Goal: Check status: Check status

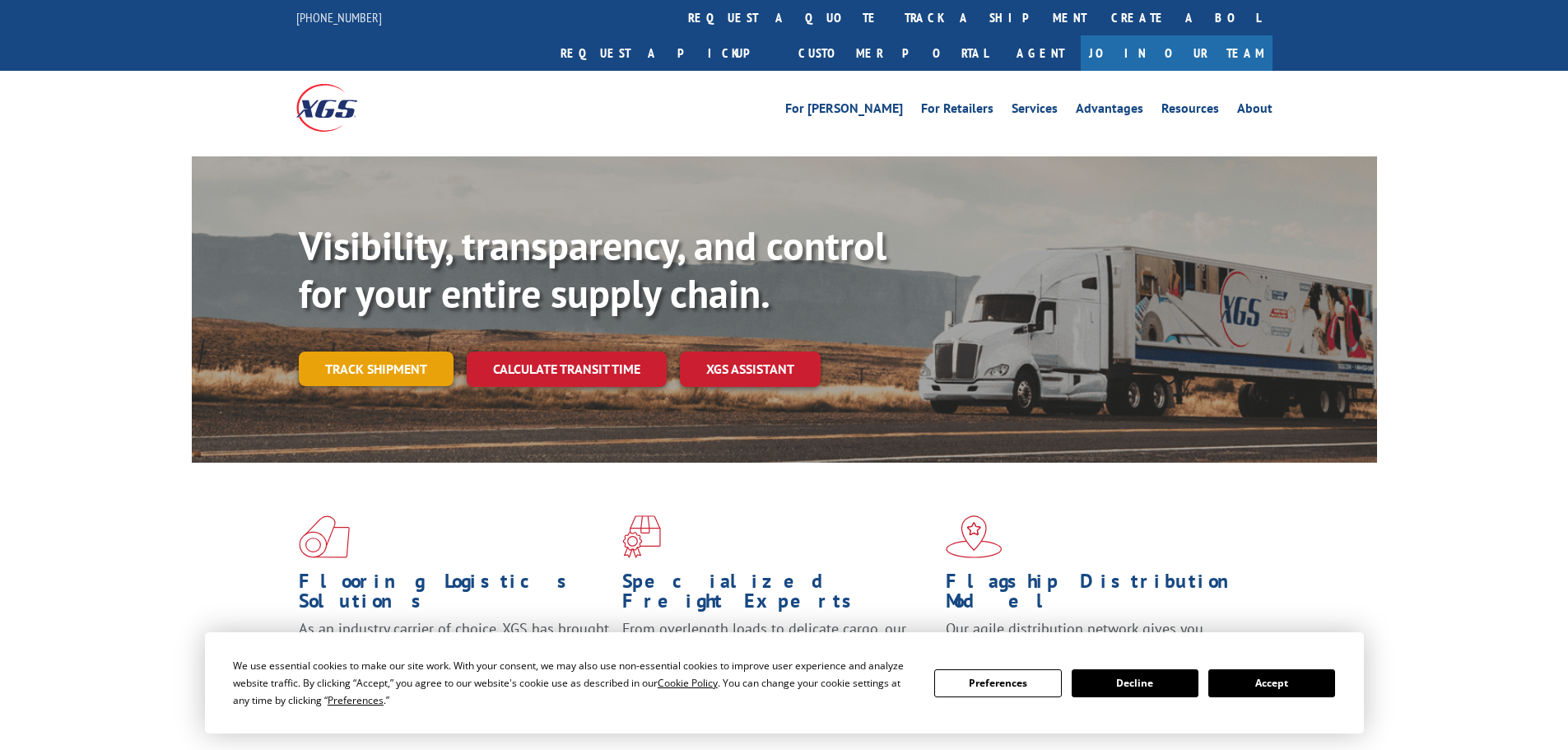
click at [420, 351] on link "Track shipment" at bounding box center [376, 369] width 154 height 35
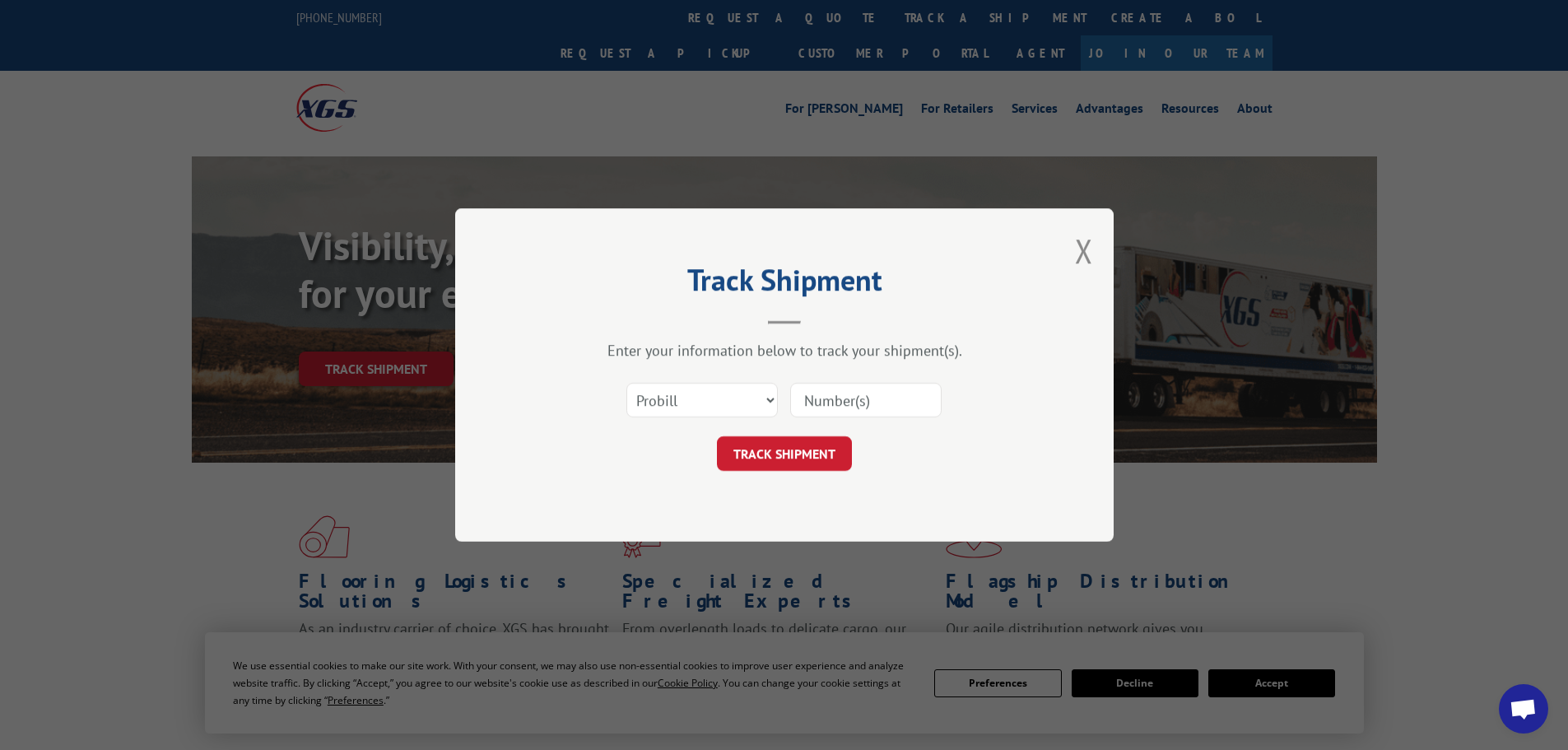
click at [856, 408] on input at bounding box center [866, 400] width 152 height 35
paste input "17450367"
type input "17450367"
click at [796, 447] on button "TRACK SHIPMENT" at bounding box center [784, 453] width 135 height 35
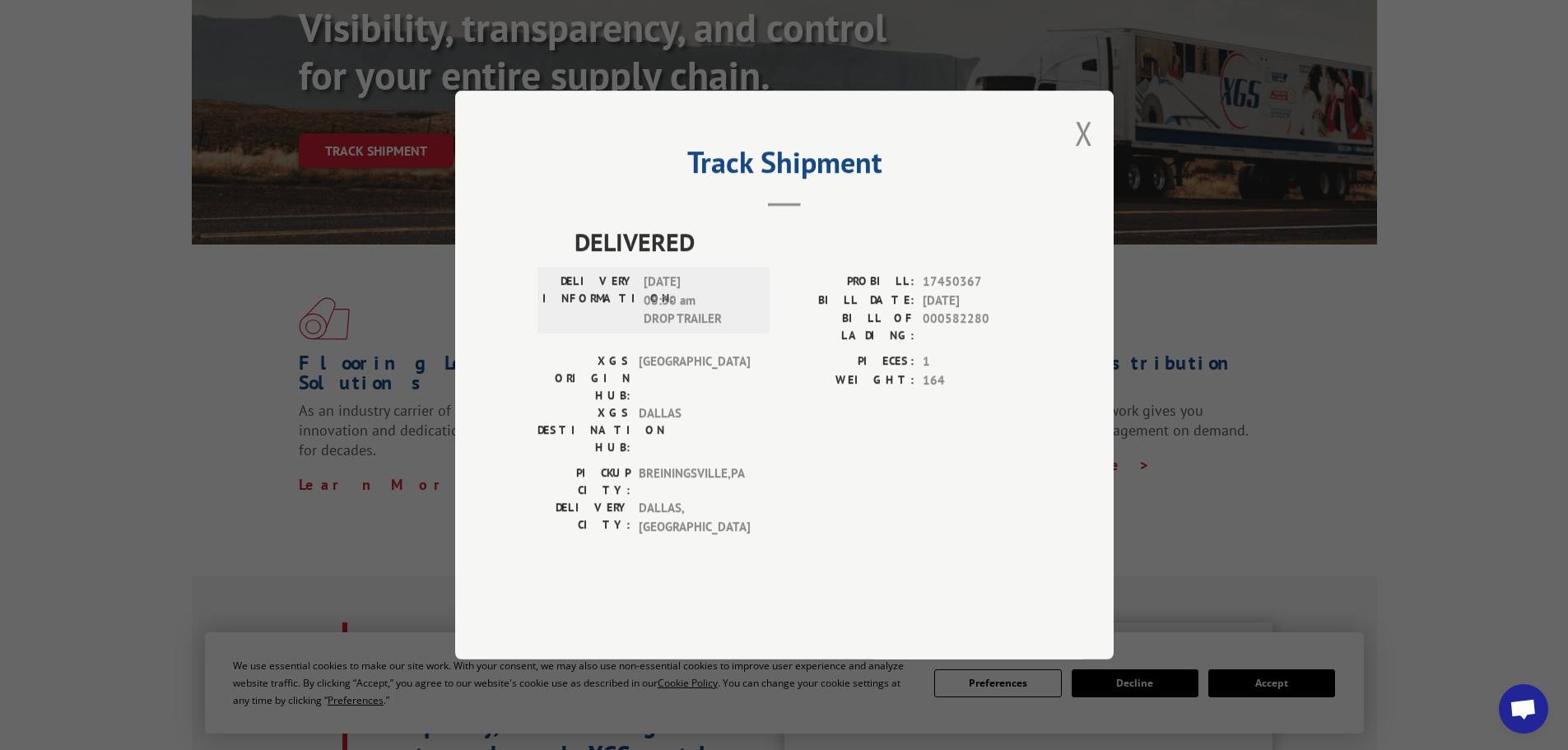
scroll to position [247, 0]
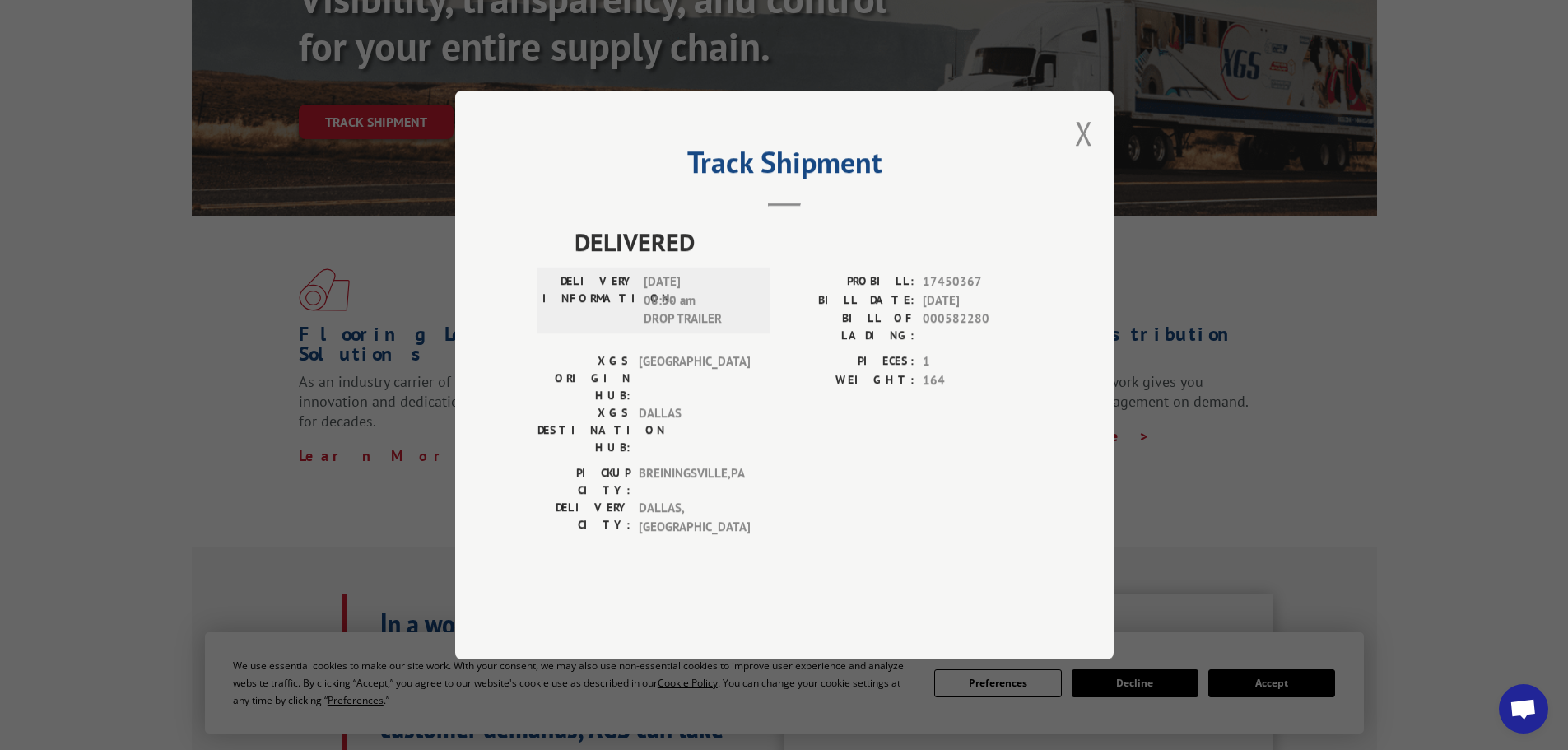
drag, startPoint x: 1083, startPoint y: 185, endPoint x: 908, endPoint y: 277, distance: 197.7
click at [917, 257] on div "Track Shipment DELIVERED DELIVERY INFORMATION: [DATE] 08:30 am DROP TRAILER PRO…" at bounding box center [784, 375] width 658 height 569
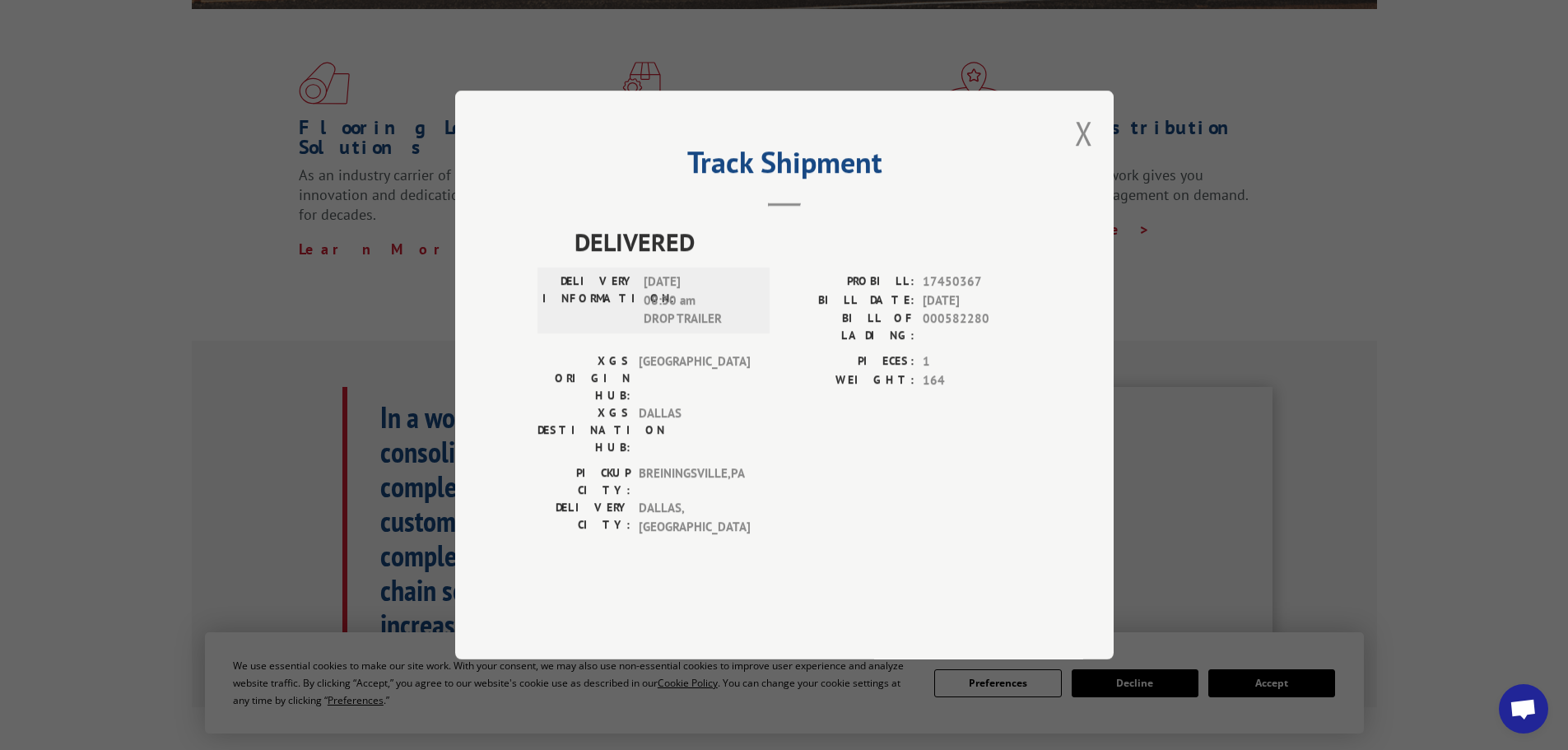
scroll to position [494, 0]
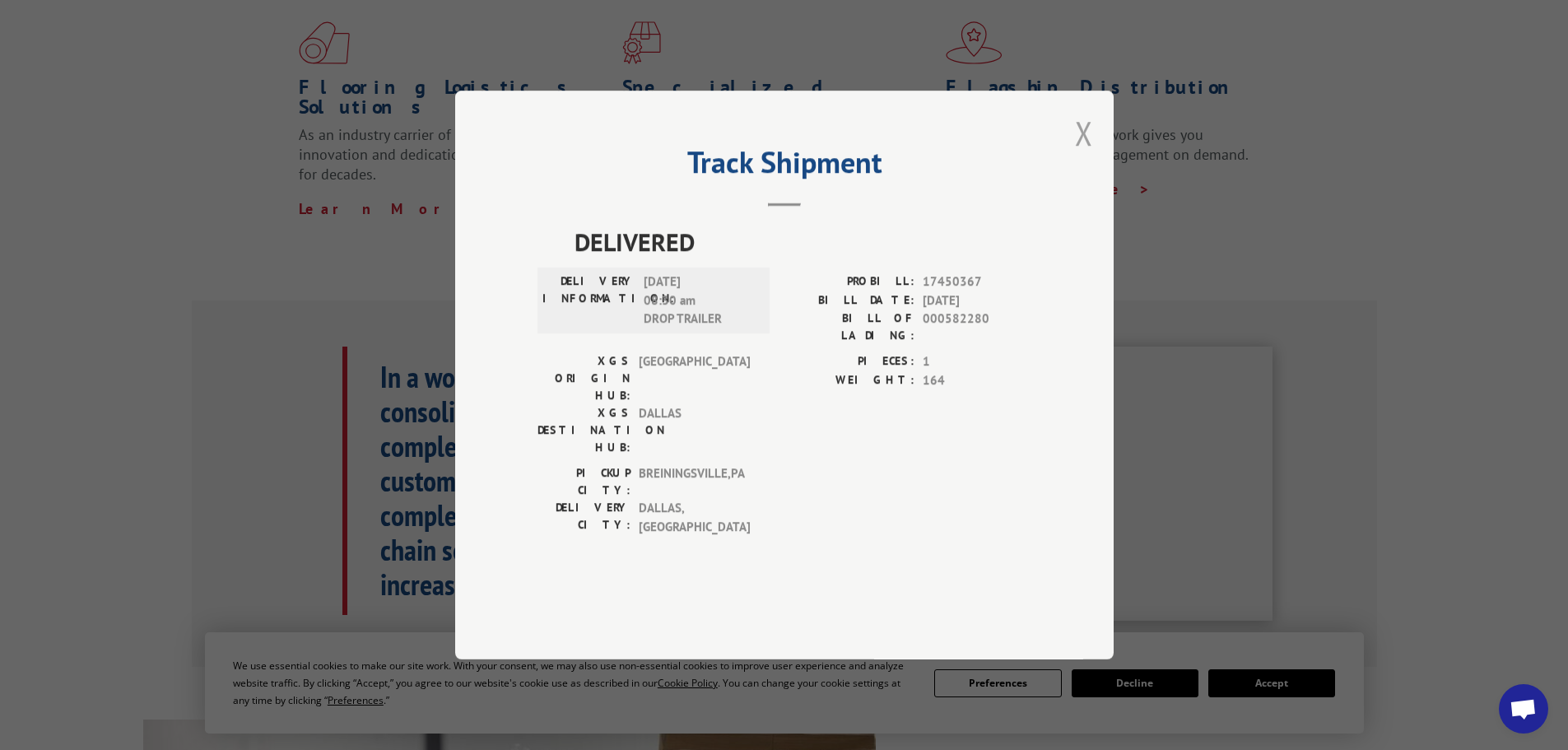
click at [1076, 154] on button "Close modal" at bounding box center [1084, 133] width 18 height 44
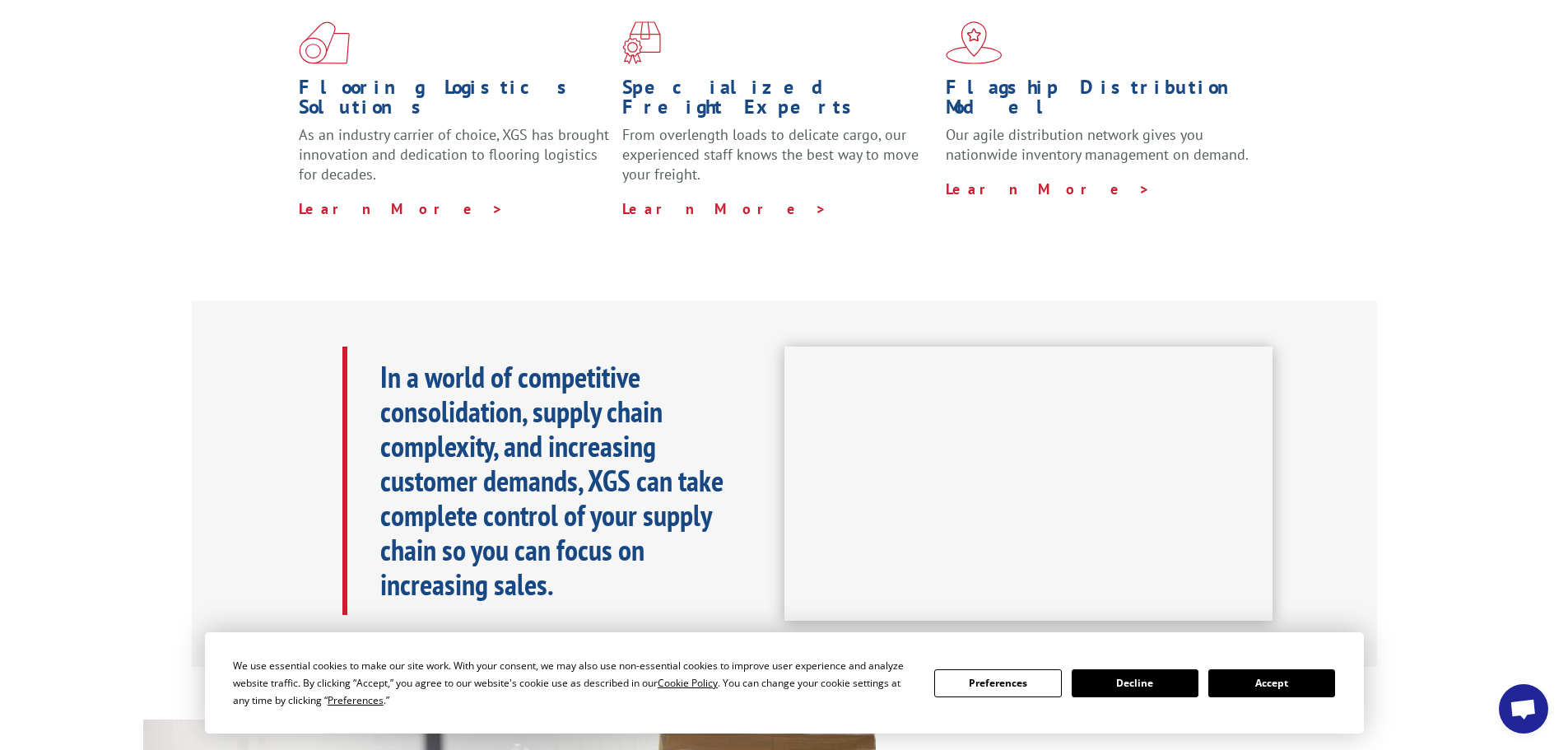
scroll to position [0, 0]
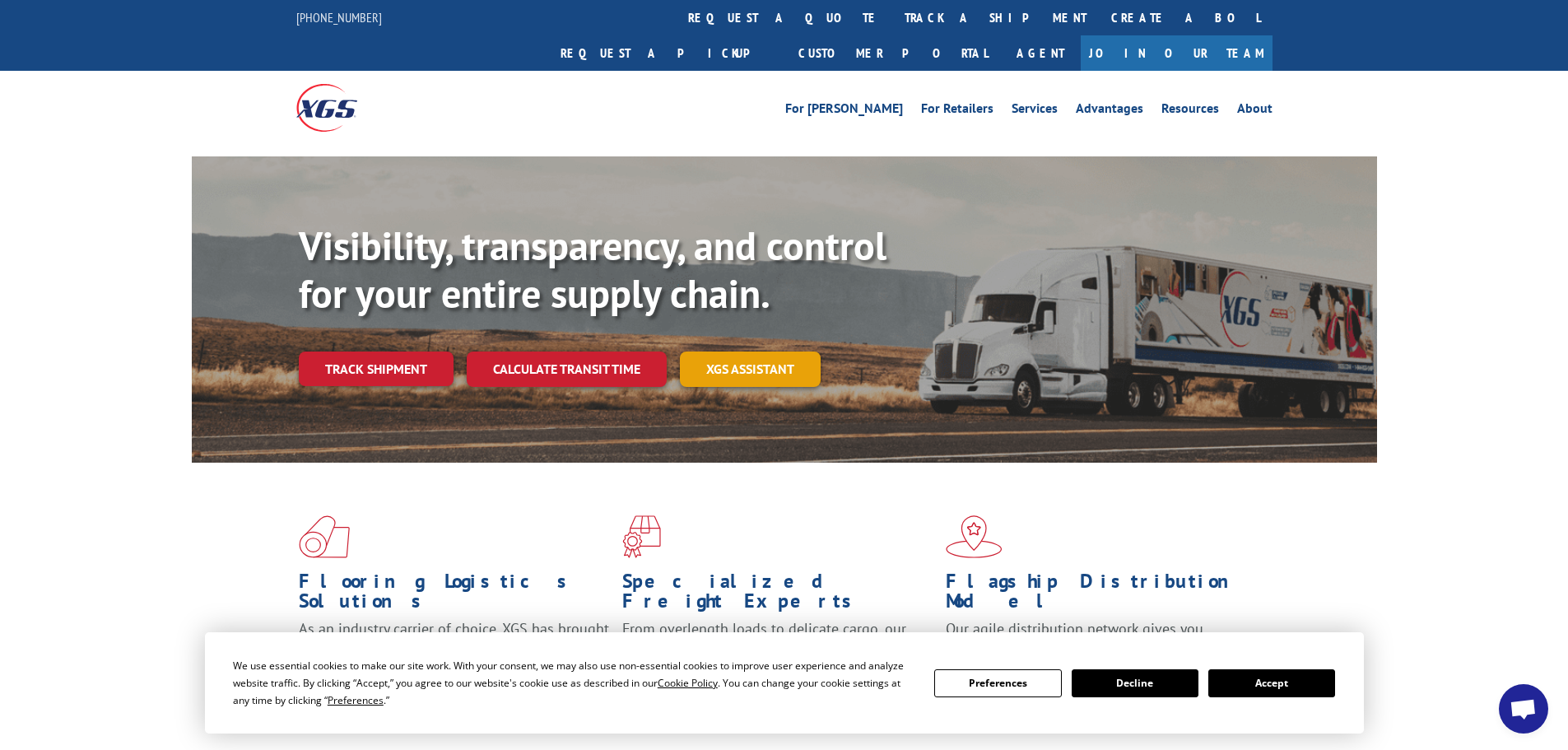
click at [786, 351] on link "XGS ASSISTANT" at bounding box center [750, 369] width 140 height 36
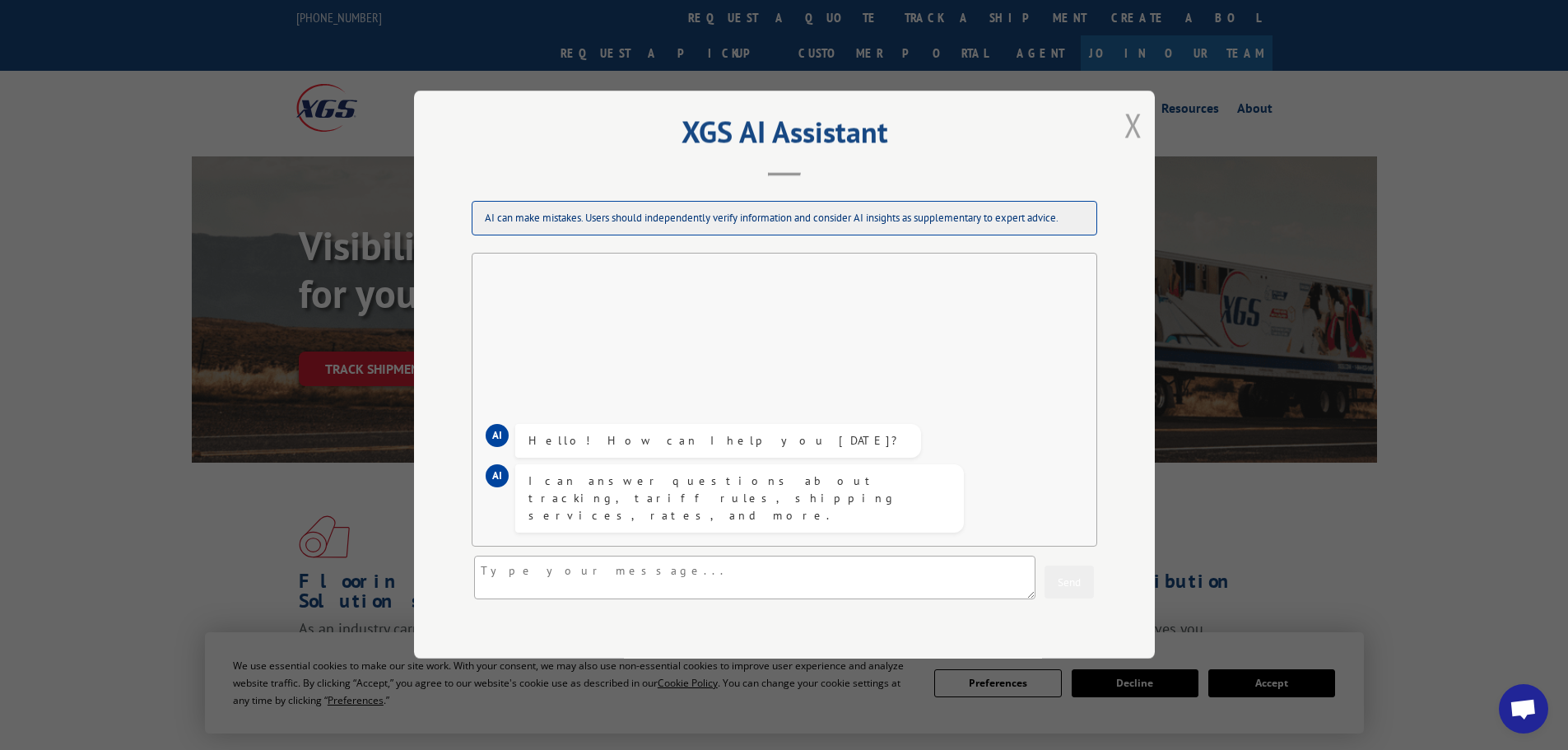
click at [1130, 132] on button "Close modal" at bounding box center [1133, 125] width 18 height 44
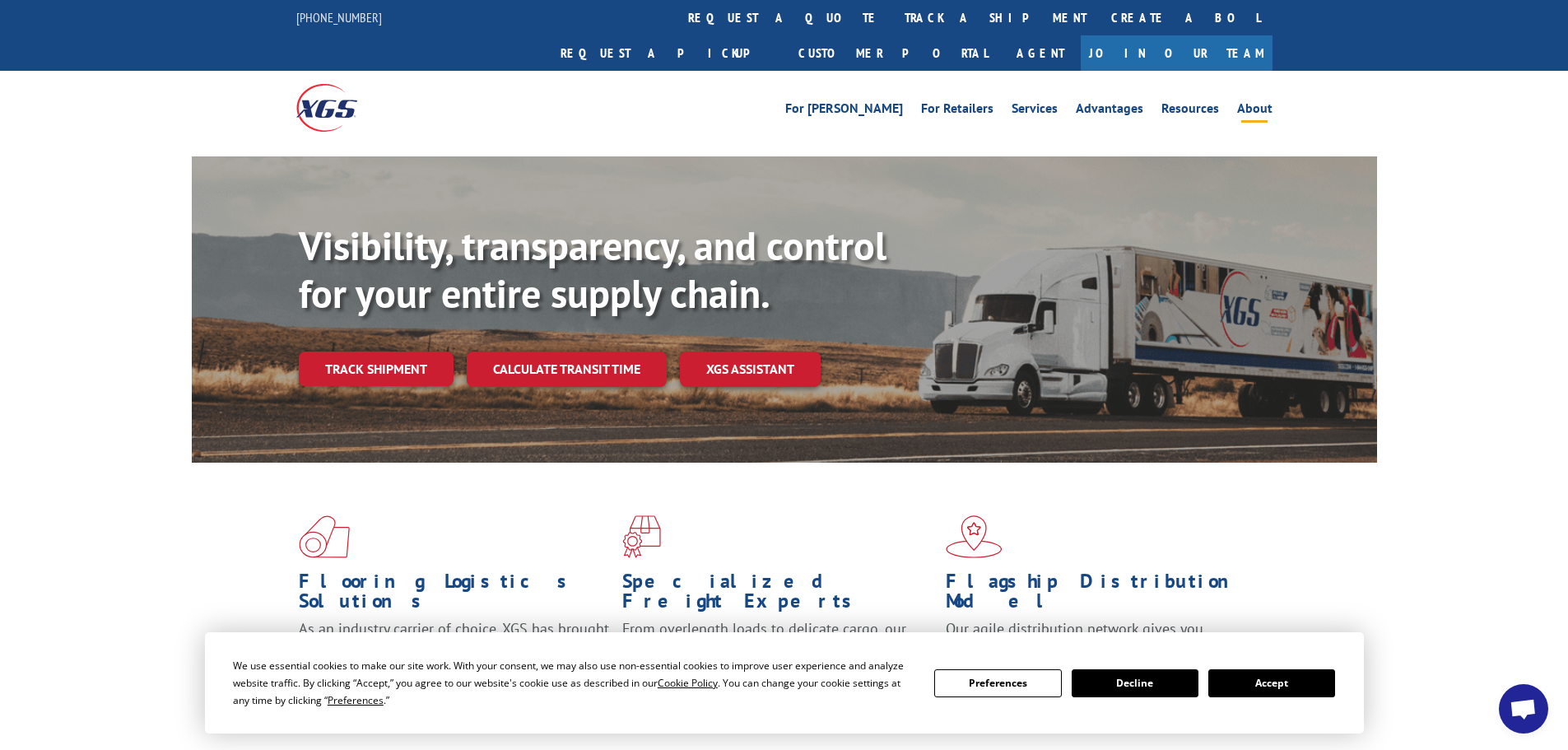
click at [1274, 102] on li "About" at bounding box center [1254, 111] width 53 height 18
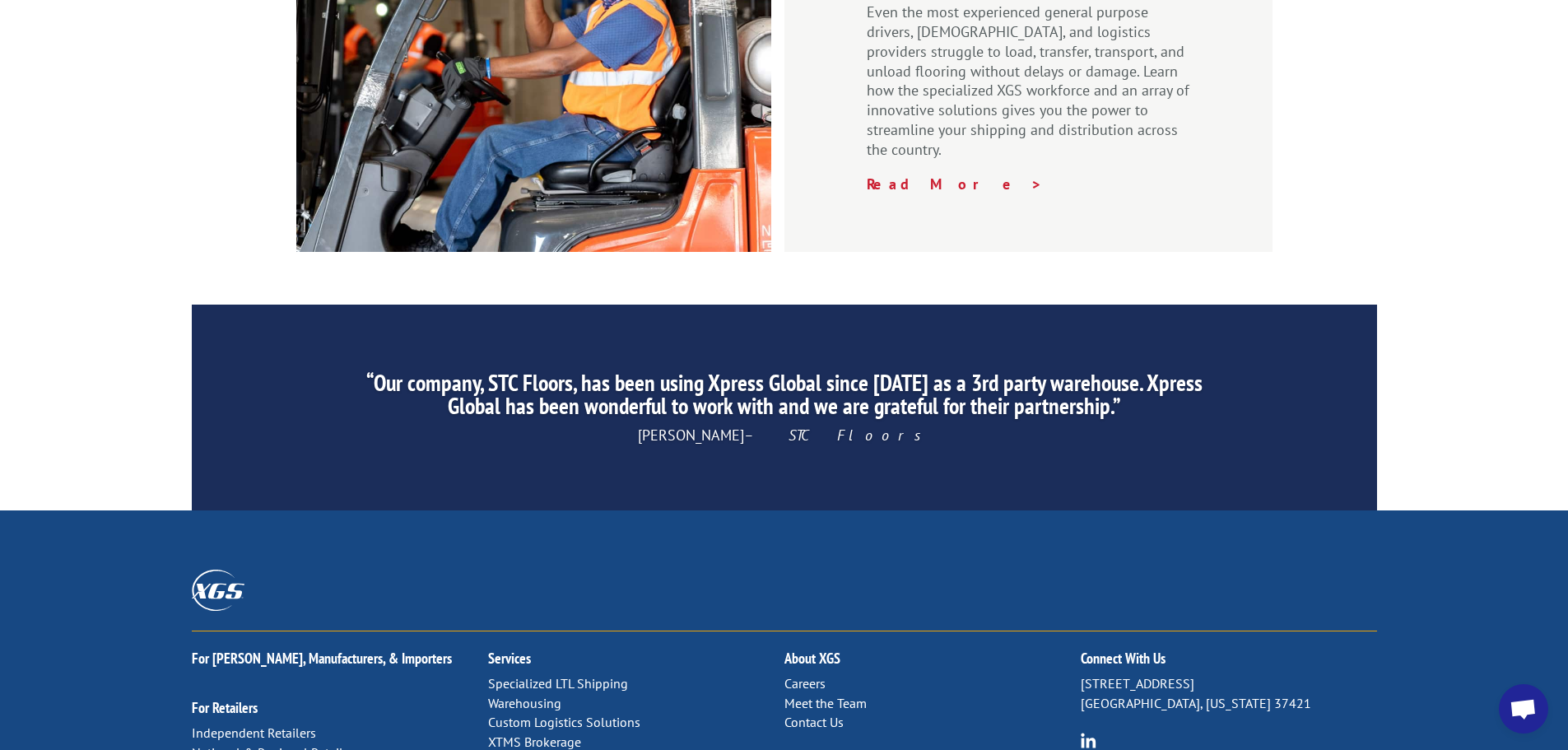
scroll to position [2508, 0]
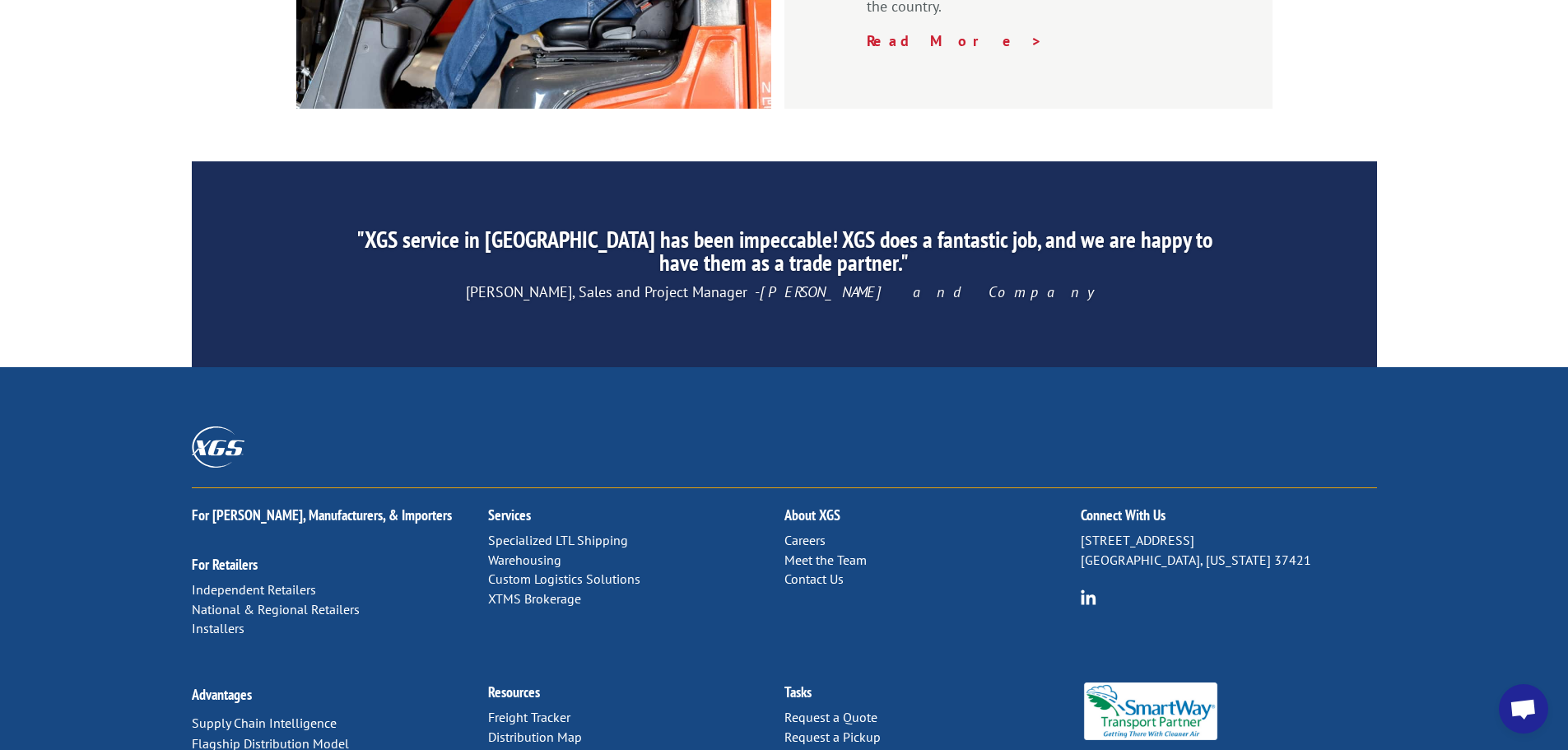
click at [794, 570] on link "Contact Us" at bounding box center [815, 578] width 59 height 17
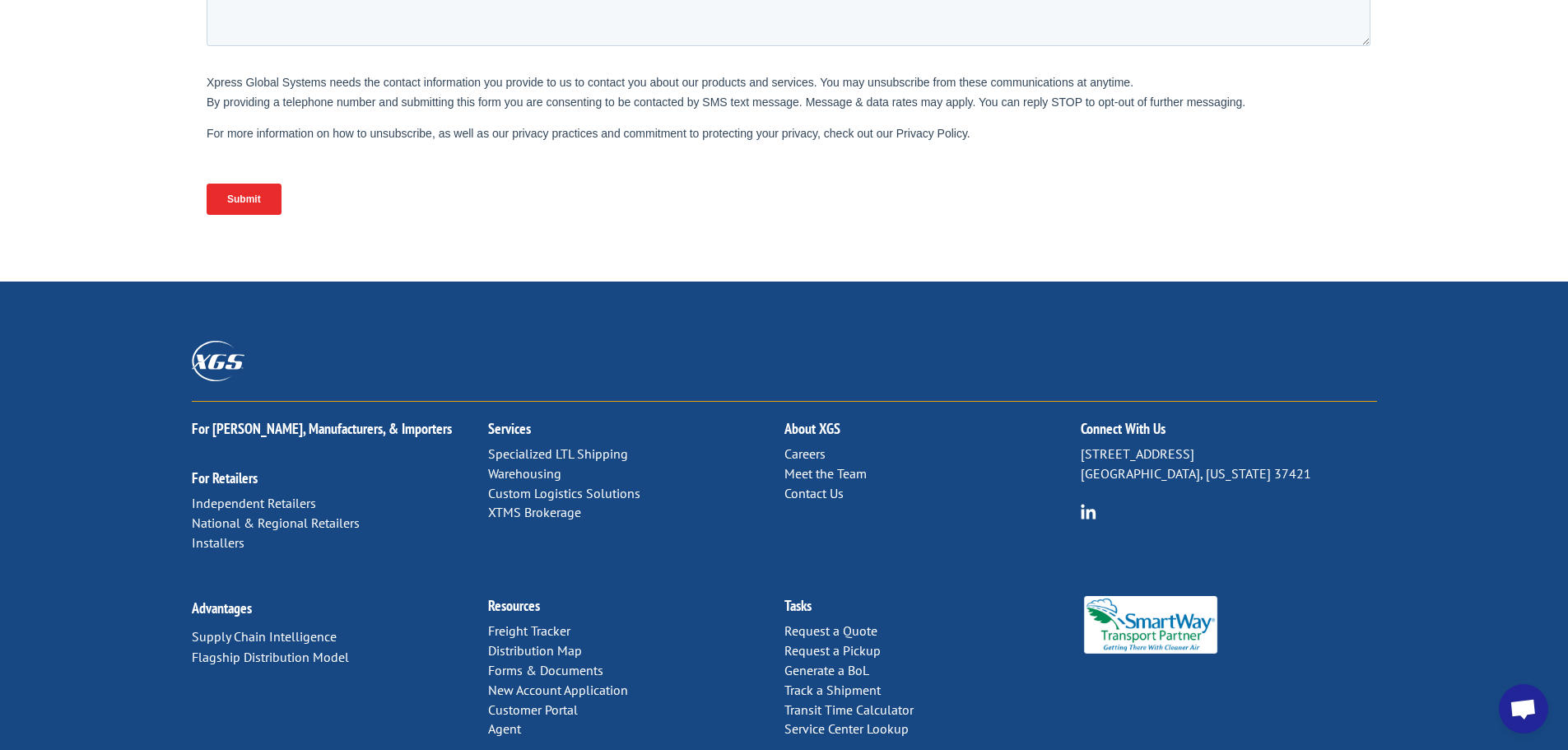
scroll to position [676, 0]
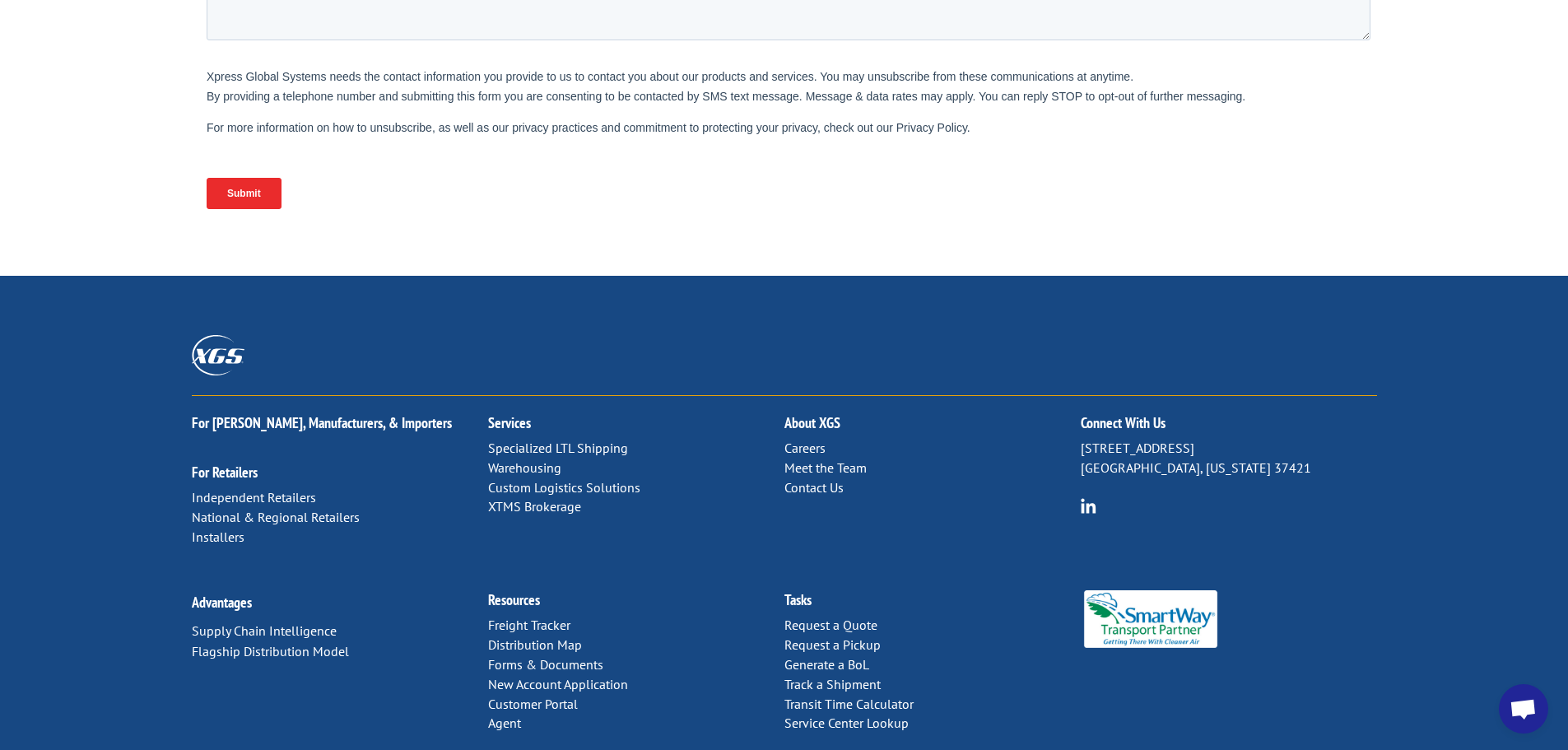
click at [814, 479] on link "Contact Us" at bounding box center [815, 487] width 59 height 17
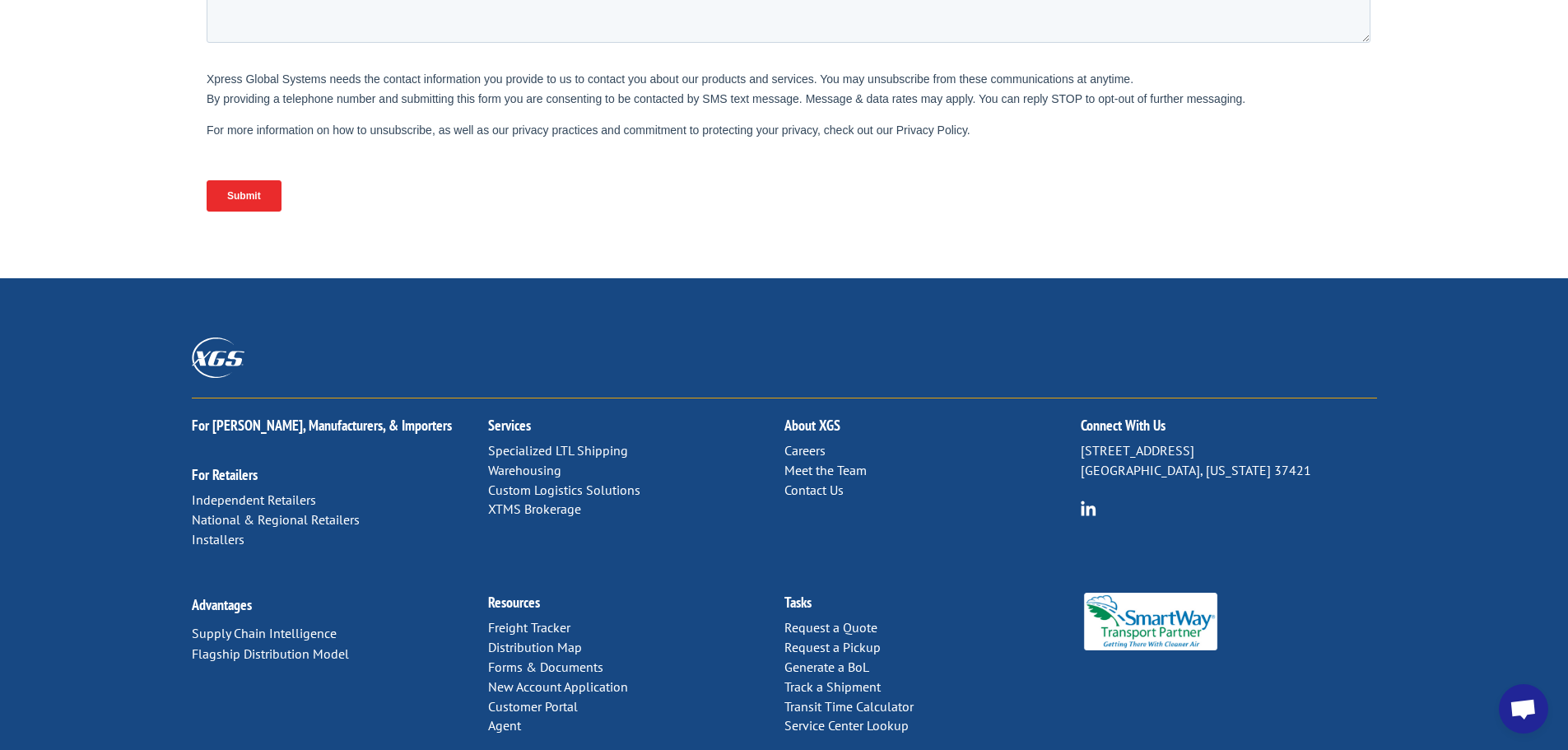
scroll to position [676, 0]
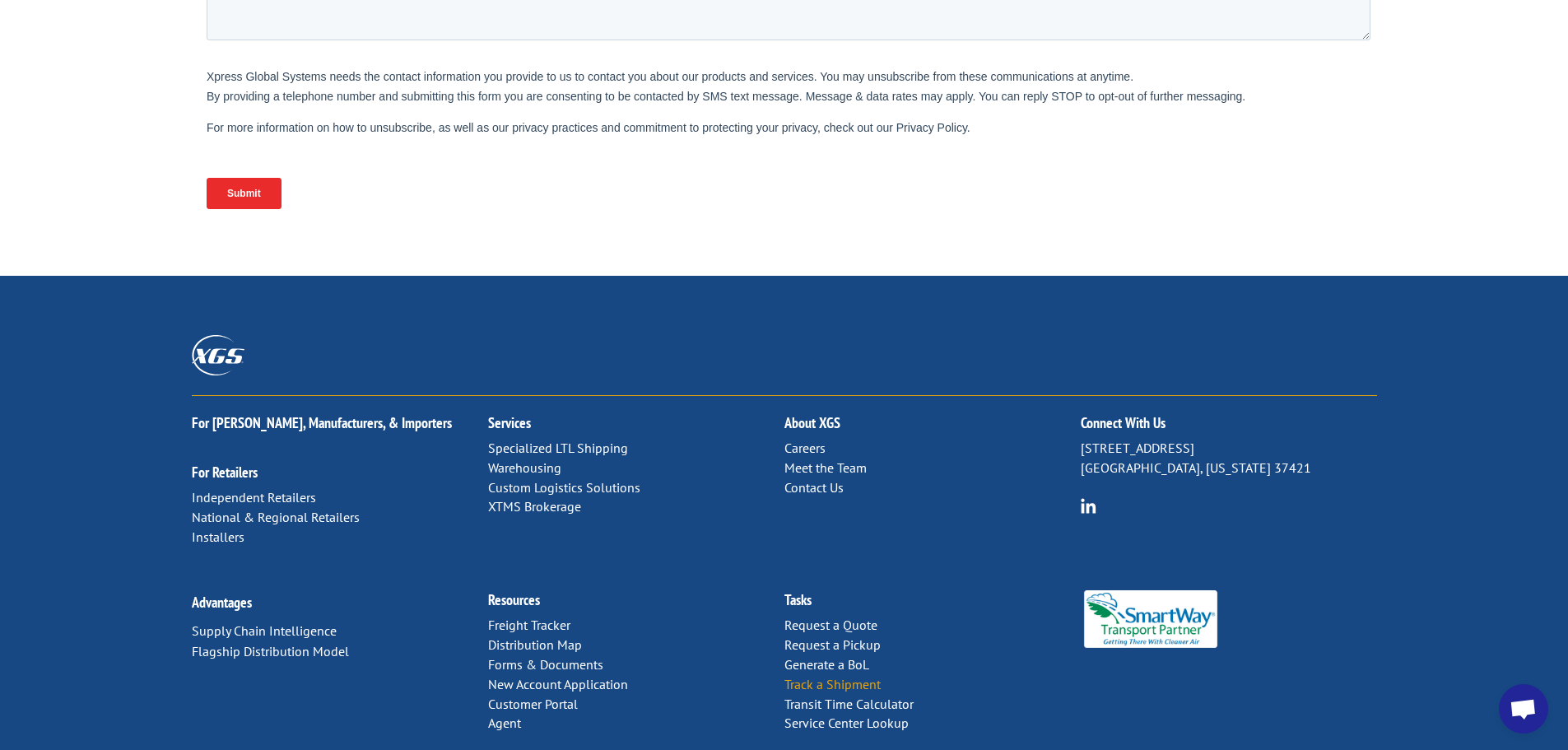
click at [830, 676] on link "Track a Shipment" at bounding box center [833, 684] width 96 height 17
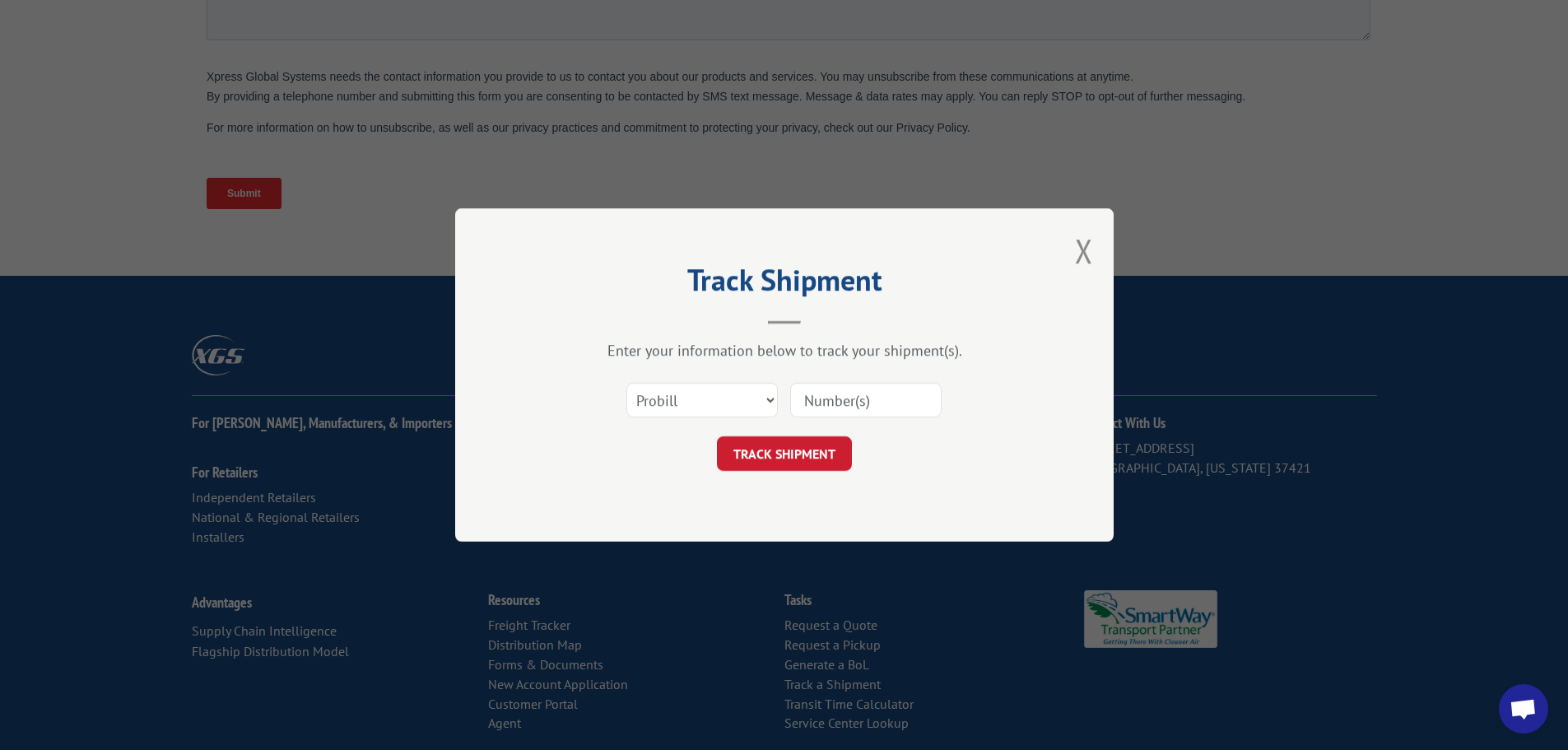
click at [847, 405] on input at bounding box center [866, 400] width 152 height 35
paste input "17450367"
type input "17450367"
click button "TRACK SHIPMENT" at bounding box center [784, 453] width 135 height 35
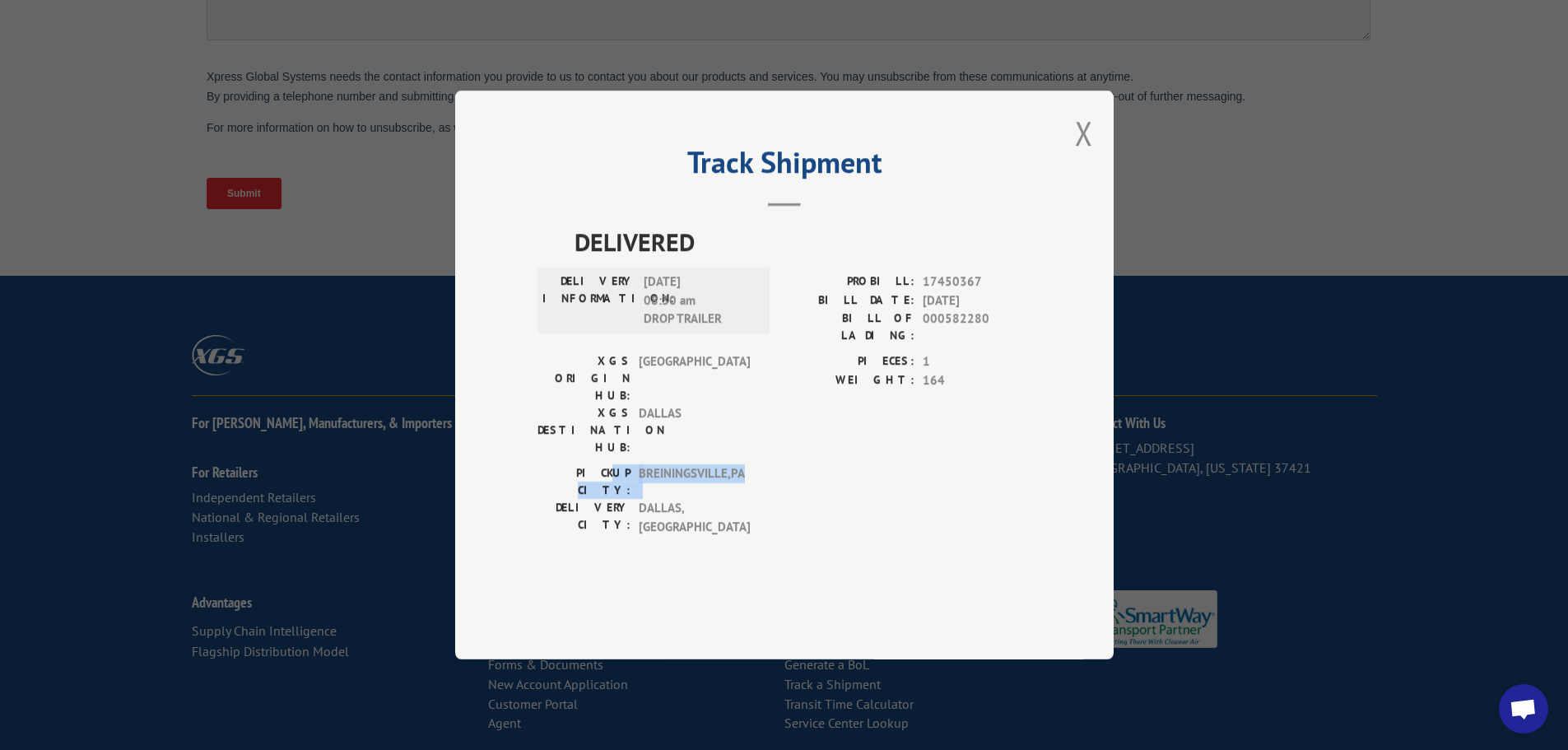
drag, startPoint x: 592, startPoint y: 467, endPoint x: 752, endPoint y: 463, distance: 160.0
click at [752, 464] on div "PICKUP CITY: [GEOGRAPHIC_DATA] , [GEOGRAPHIC_DATA]" at bounding box center [648, 481] width 222 height 35
click at [669, 499] on span "[GEOGRAPHIC_DATA] , [GEOGRAPHIC_DATA]" at bounding box center [693, 517] width 111 height 37
drag, startPoint x: 668, startPoint y: 368, endPoint x: 760, endPoint y: 374, distance: 92.2
click at [760, 329] on div "DELIVERY INFORMATION: [DATE] 08:30 am DROP TRAILER" at bounding box center [653, 300] width 222 height 56
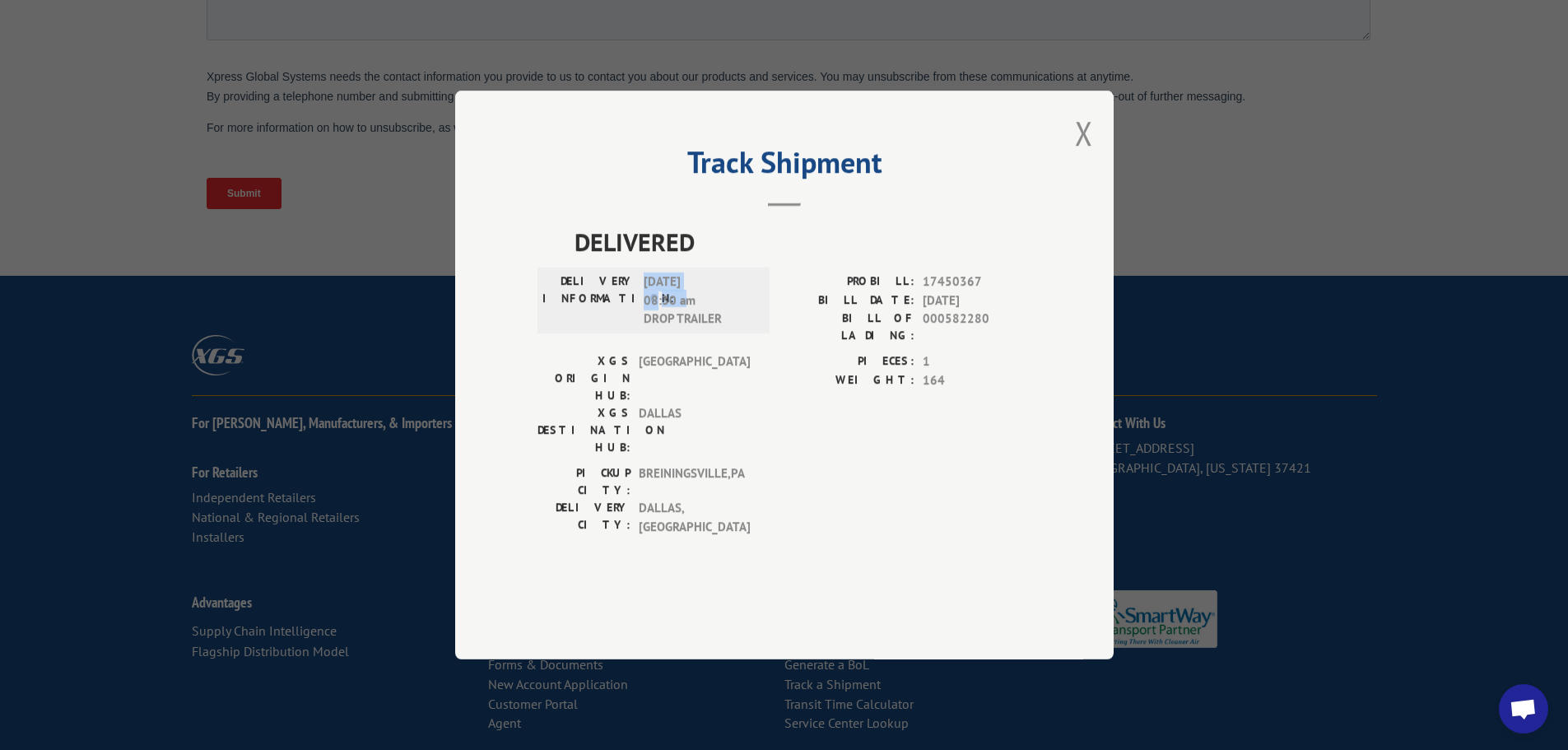
drag, startPoint x: 627, startPoint y: 353, endPoint x: 670, endPoint y: 340, distance: 44.9
click at [667, 329] on div "DELIVERY INFORMATION: [DATE] 08:30 am DROP TRAILER" at bounding box center [653, 300] width 222 height 56
click at [625, 329] on label "DELIVERY INFORMATION:" at bounding box center [589, 300] width 93 height 56
drag, startPoint x: 547, startPoint y: 344, endPoint x: 744, endPoint y: 353, distance: 197.2
click at [744, 329] on div "DELIVERY INFORMATION: [DATE] 08:30 am DROP TRAILER" at bounding box center [653, 300] width 222 height 56
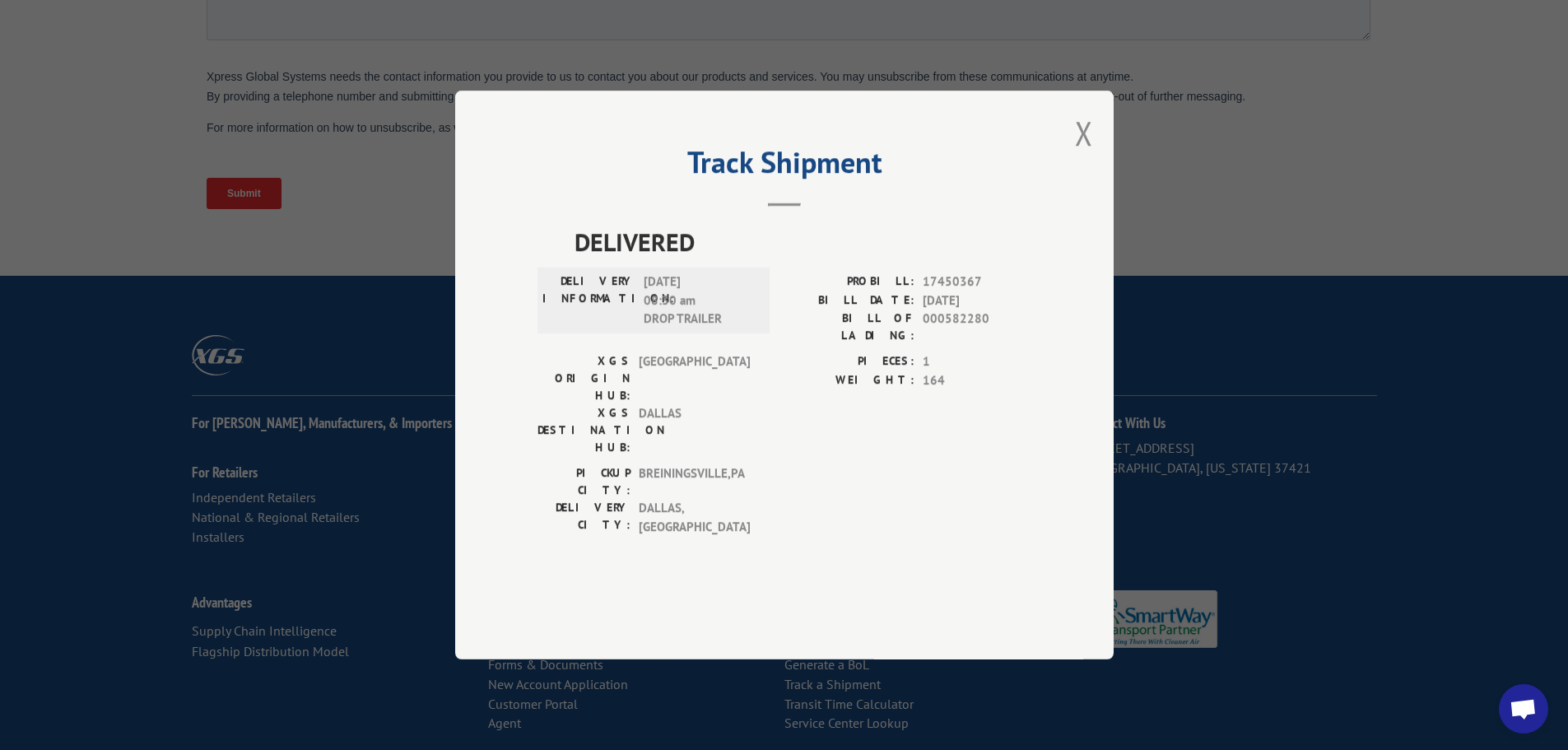
click at [657, 333] on div "DELIVERY INFORMATION: [DATE] 08:30 am DROP TRAILER" at bounding box center [653, 301] width 232 height 66
drag, startPoint x: 652, startPoint y: 399, endPoint x: 747, endPoint y: 402, distance: 95.0
click at [747, 402] on span "[GEOGRAPHIC_DATA]" at bounding box center [693, 378] width 111 height 51
drag, startPoint x: 621, startPoint y: 411, endPoint x: 655, endPoint y: 411, distance: 34.0
click at [642, 411] on div "XGS DESTINATION HUB: [GEOGRAPHIC_DATA]" at bounding box center [648, 429] width 222 height 51
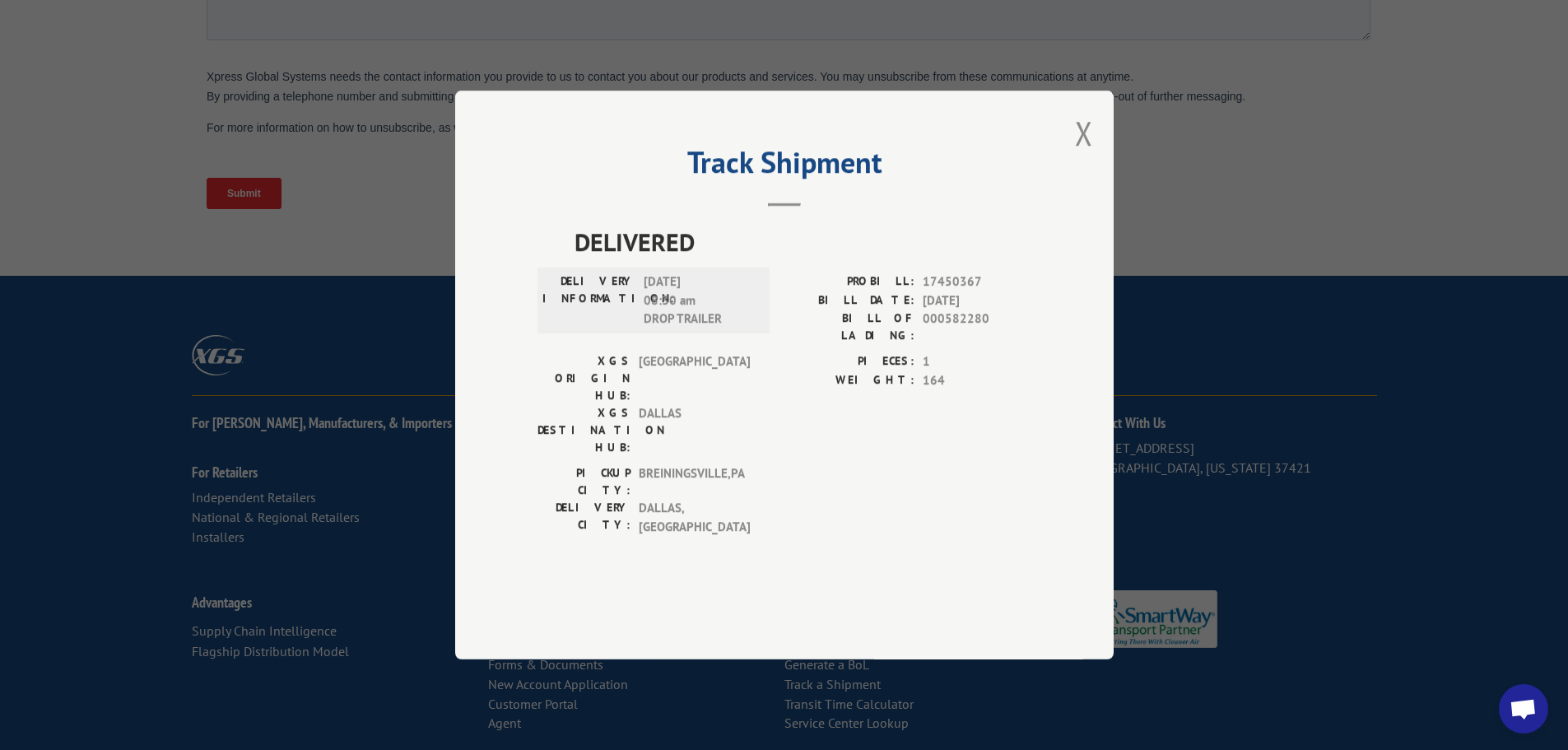
click at [959, 344] on span "000582280" at bounding box center [977, 327] width 109 height 35
drag, startPoint x: 931, startPoint y: 364, endPoint x: 1028, endPoint y: 364, distance: 97.0
click at [983, 344] on span "000582280" at bounding box center [977, 327] width 109 height 35
click at [1087, 154] on button "Close modal" at bounding box center [1084, 133] width 18 height 44
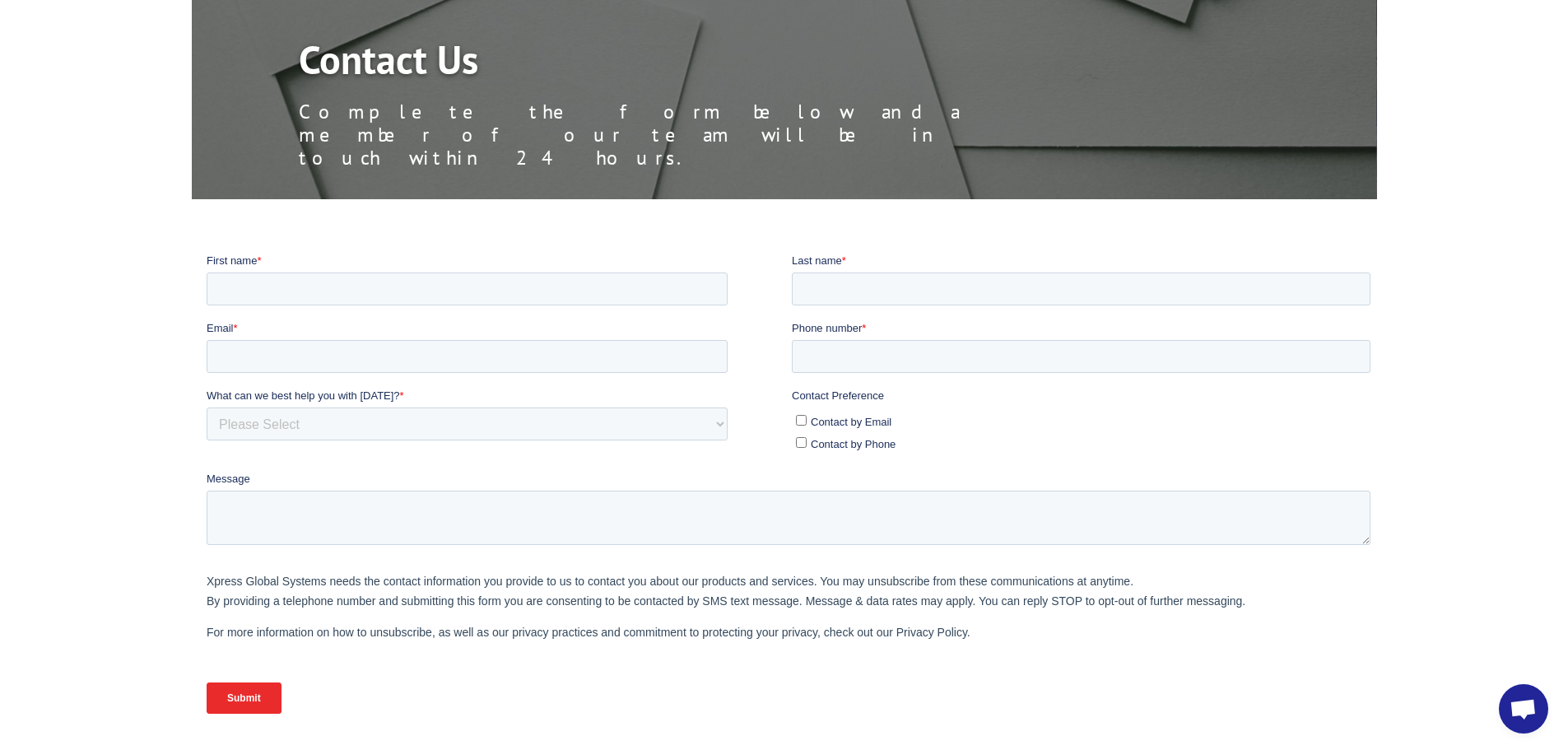
scroll to position [165, 0]
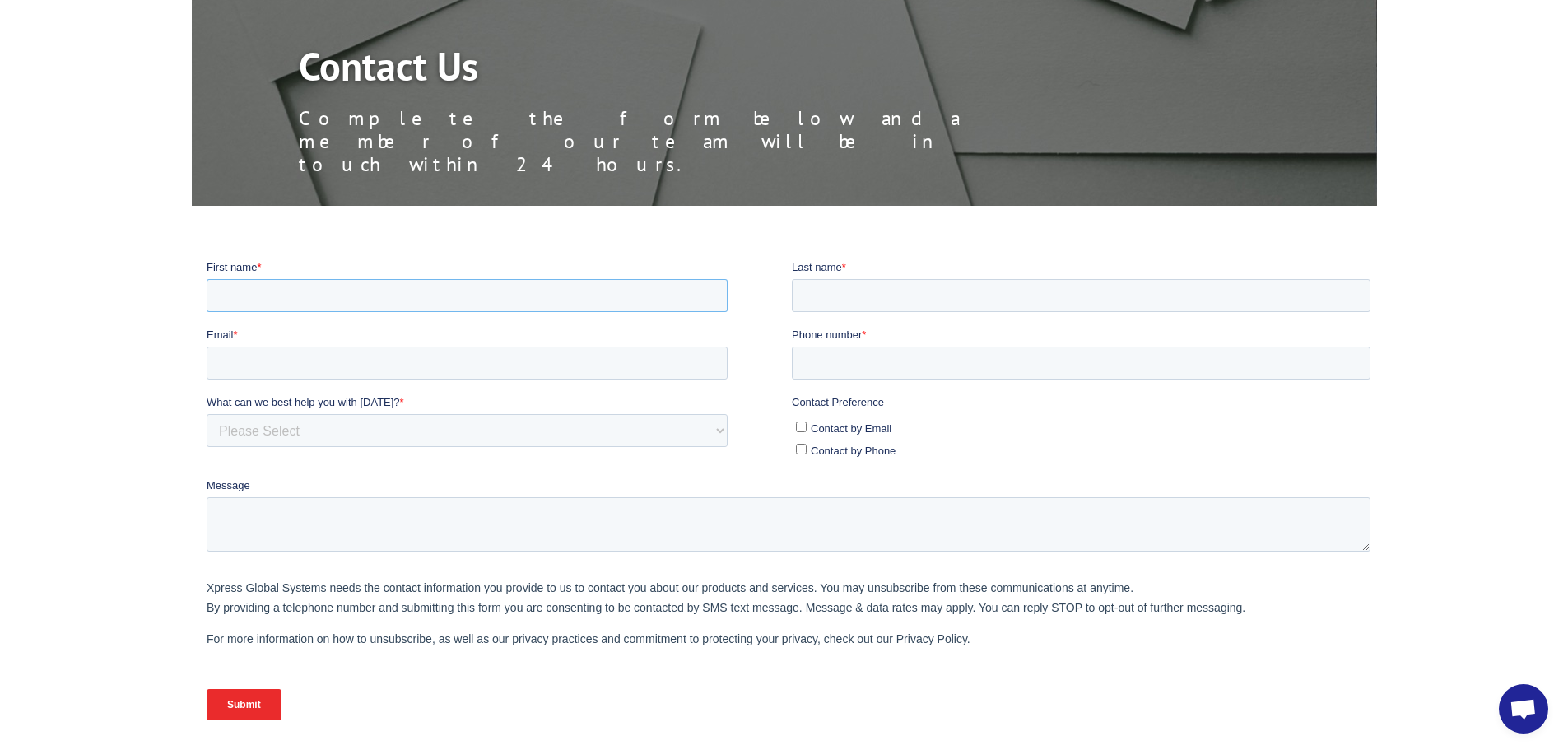
click at [447, 308] on input "First name *" at bounding box center [466, 295] width 521 height 33
click at [286, 433] on select "Please Select Quoting, Opening New Account, or New Business Opportunity Shipmen…" at bounding box center [466, 430] width 521 height 33
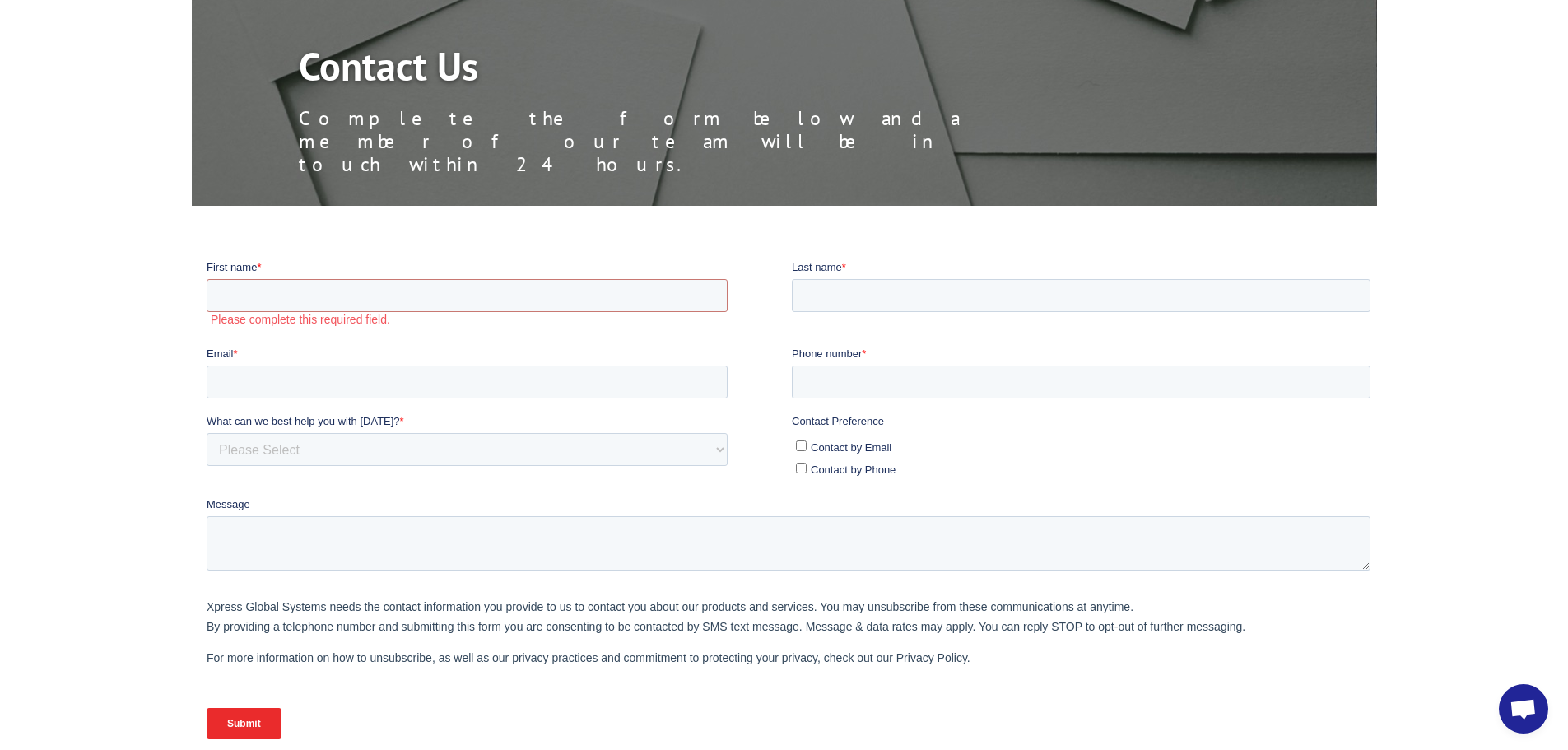
click at [681, 667] on fieldset "Xpress Global Systems needs the contact information you provide to us to contac…" at bounding box center [791, 631] width 1170 height 94
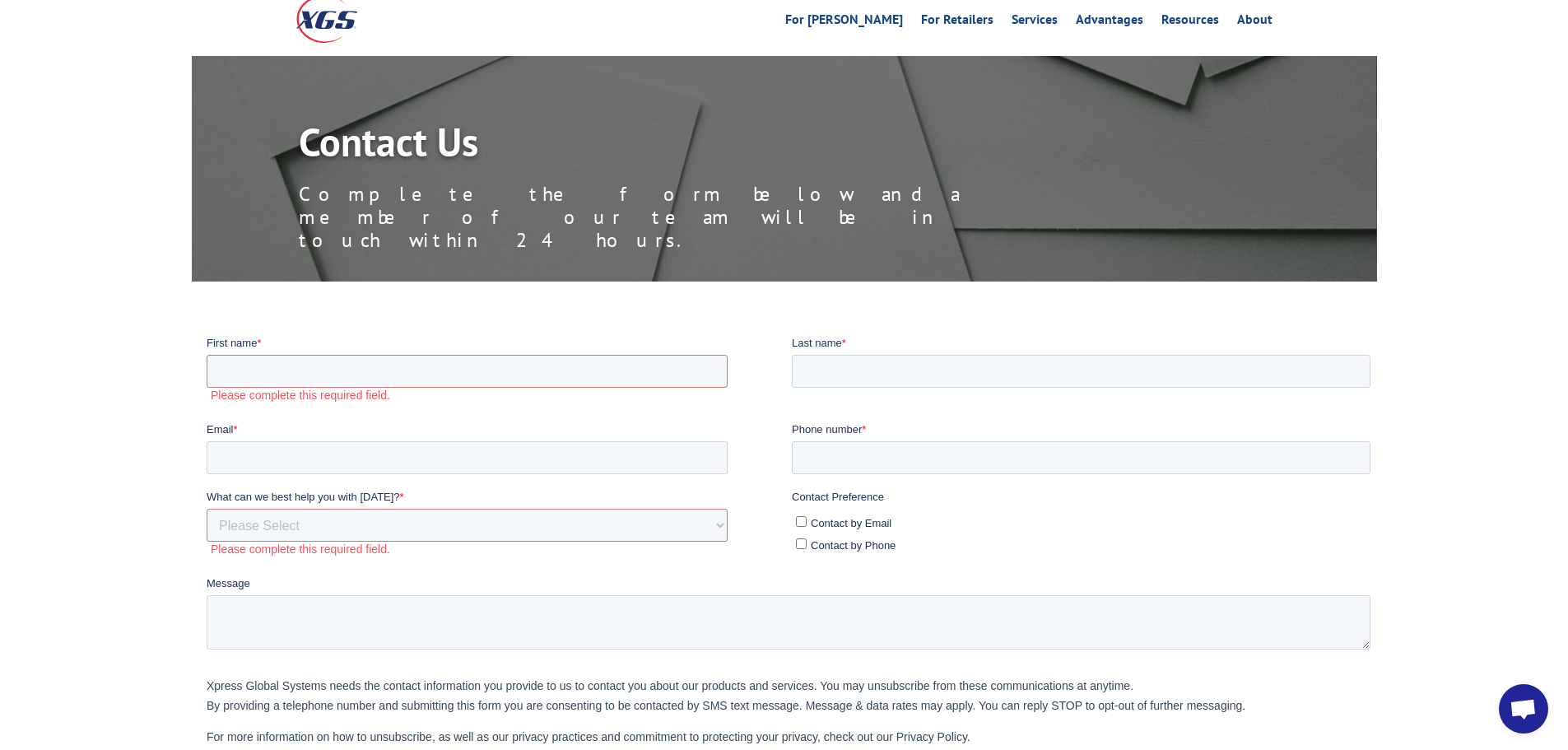
scroll to position [0, 0]
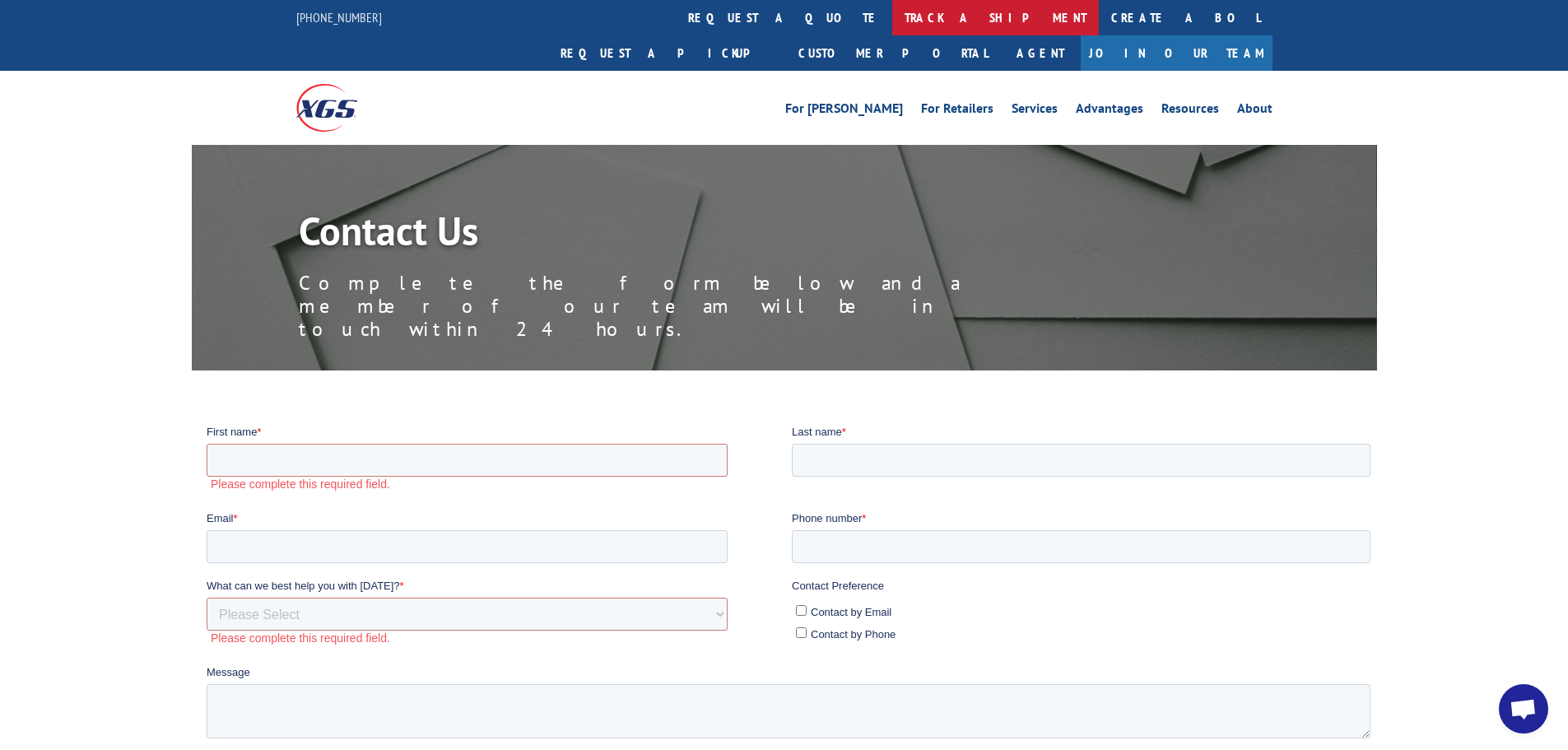
click at [892, 16] on link "track a shipment" at bounding box center [995, 17] width 207 height 36
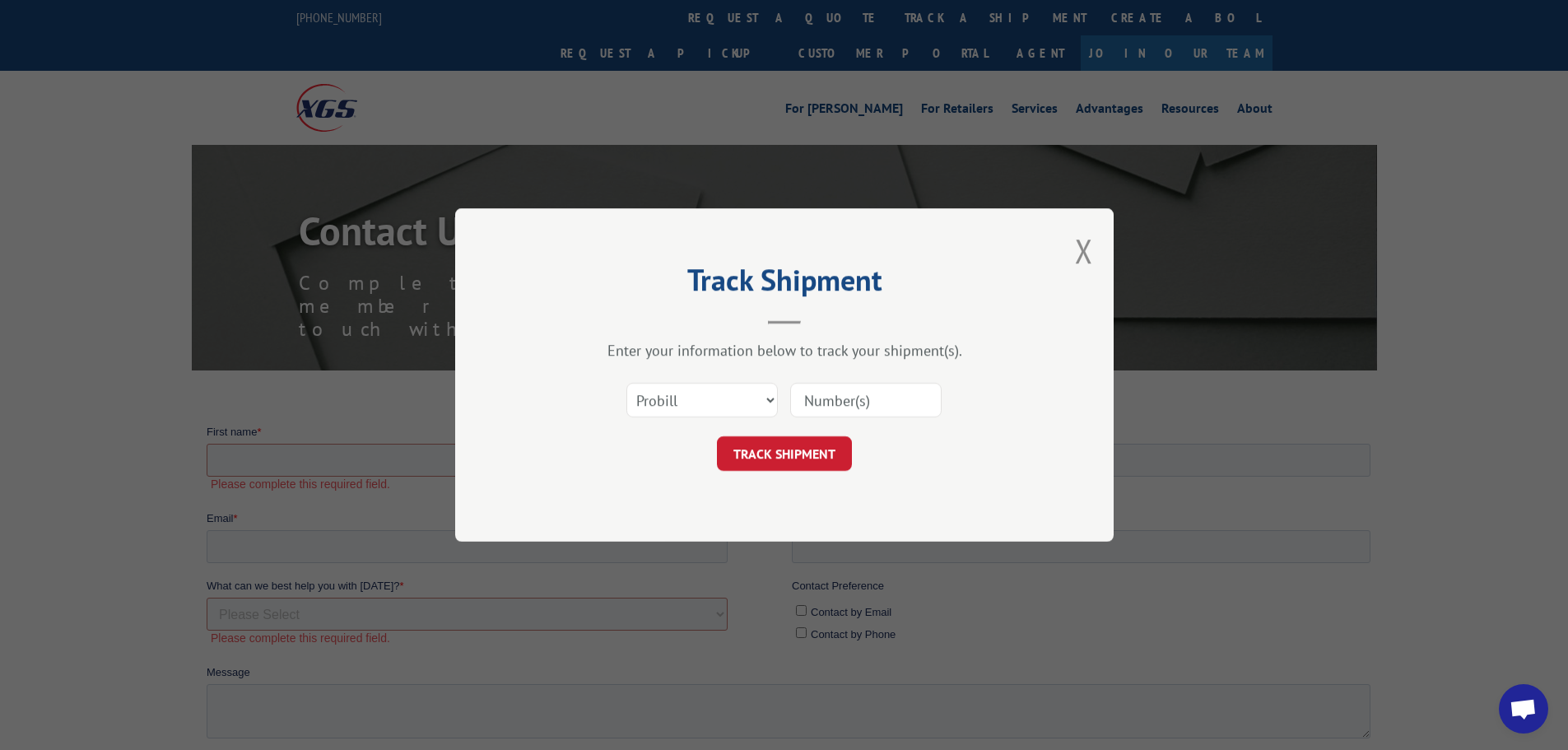
click at [842, 399] on input at bounding box center [866, 400] width 152 height 35
click at [1053, 9] on div "Track Shipment Enter your information below to track your shipment(s). Select c…" at bounding box center [784, 375] width 1568 height 750
click at [1053, 14] on div "Track Shipment Enter your information below to track your shipment(s). Select c…" at bounding box center [784, 375] width 1568 height 750
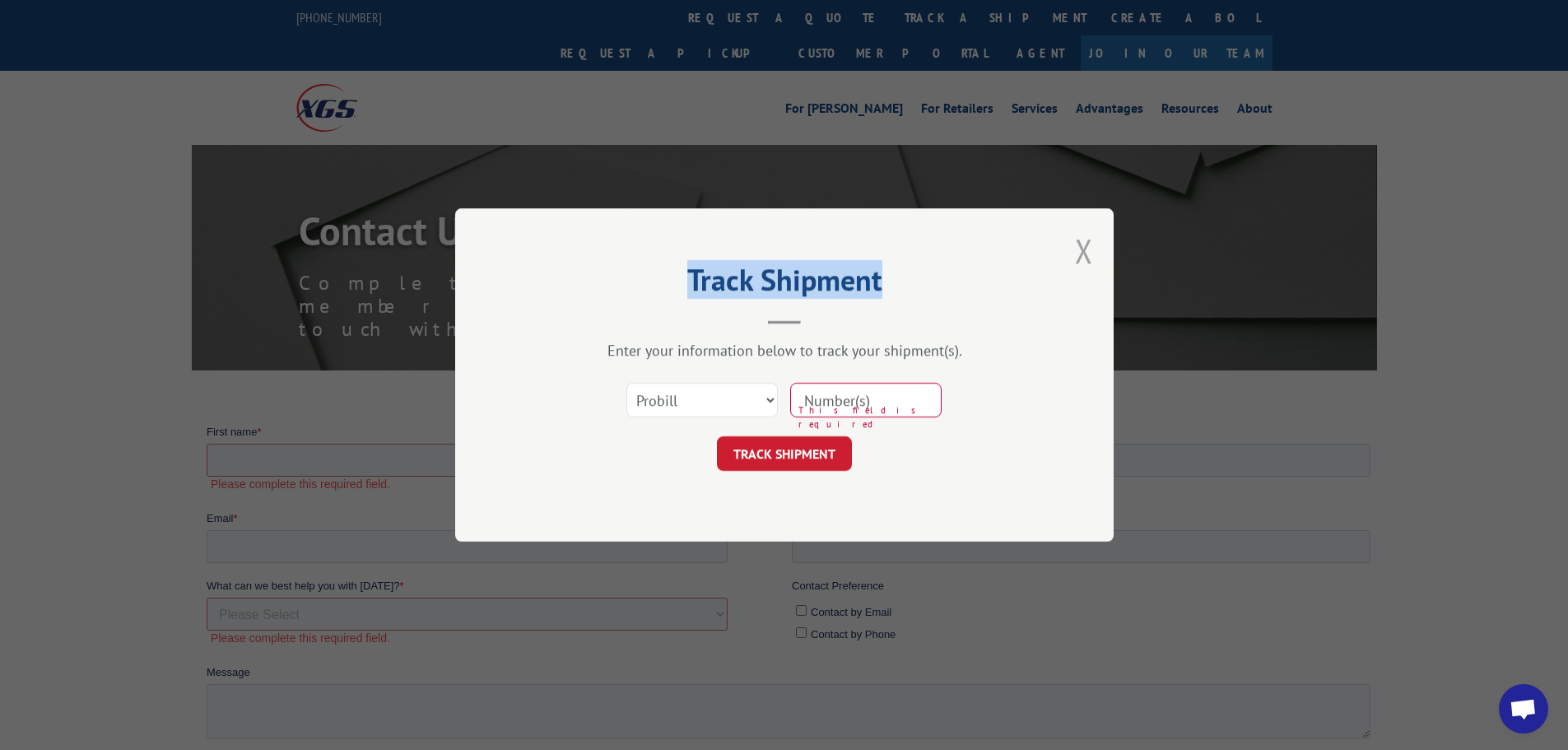
click at [1089, 253] on div "Track Shipment Enter your information below to track your shipment(s). Select c…" at bounding box center [784, 375] width 658 height 333
click at [1055, 24] on div "Track Shipment Enter your information below to track your shipment(s). Select c…" at bounding box center [784, 375] width 1568 height 750
drag, startPoint x: 1058, startPoint y: 14, endPoint x: 1108, endPoint y: 235, distance: 226.6
click at [1067, 65] on div "Track Shipment Enter your information below to track your shipment(s). Select c…" at bounding box center [784, 375] width 1568 height 750
click at [1082, 250] on button "Close modal" at bounding box center [1084, 250] width 18 height 44
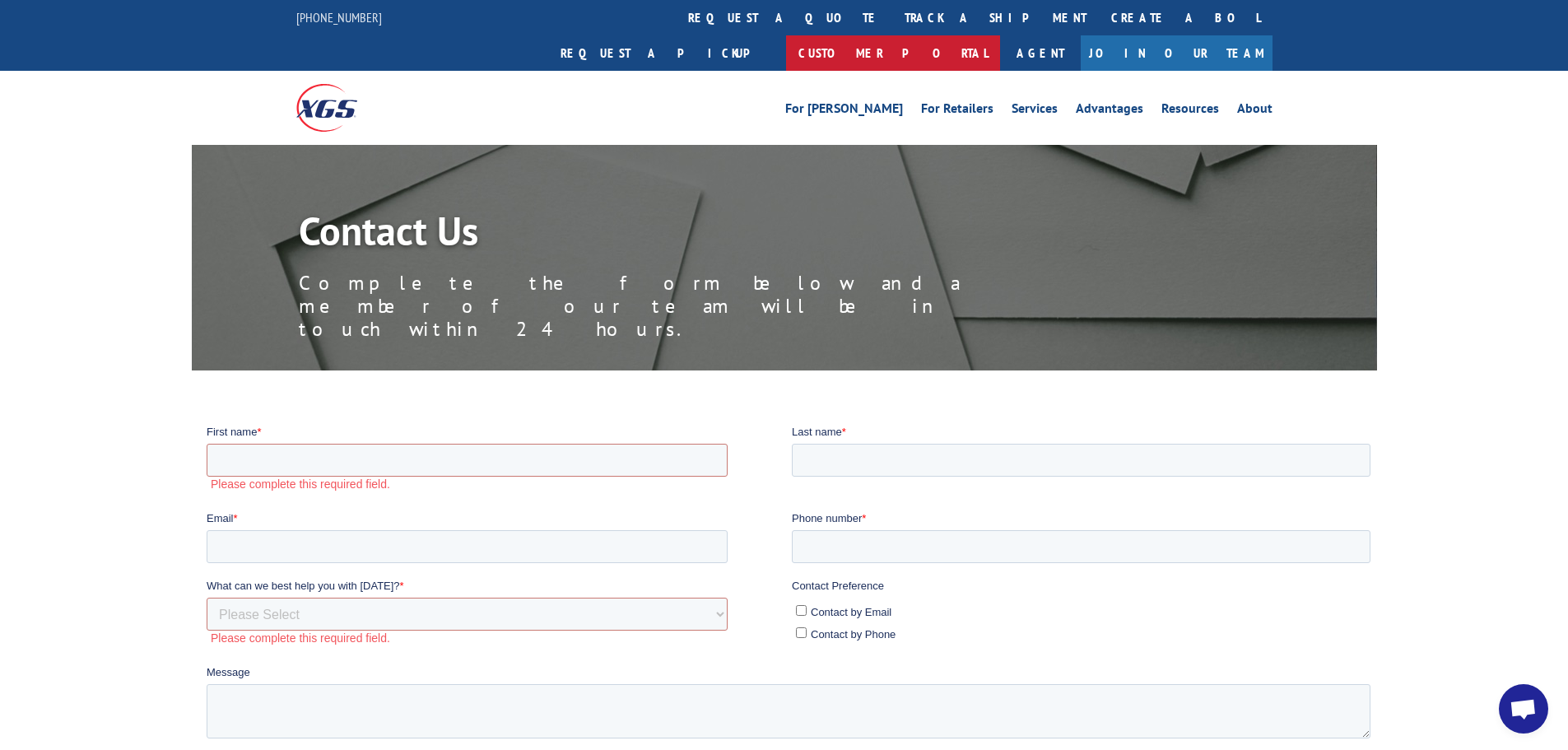
click at [1000, 36] on link "Customer Portal" at bounding box center [892, 53] width 214 height 36
